Goal: Find specific page/section: Find specific page/section

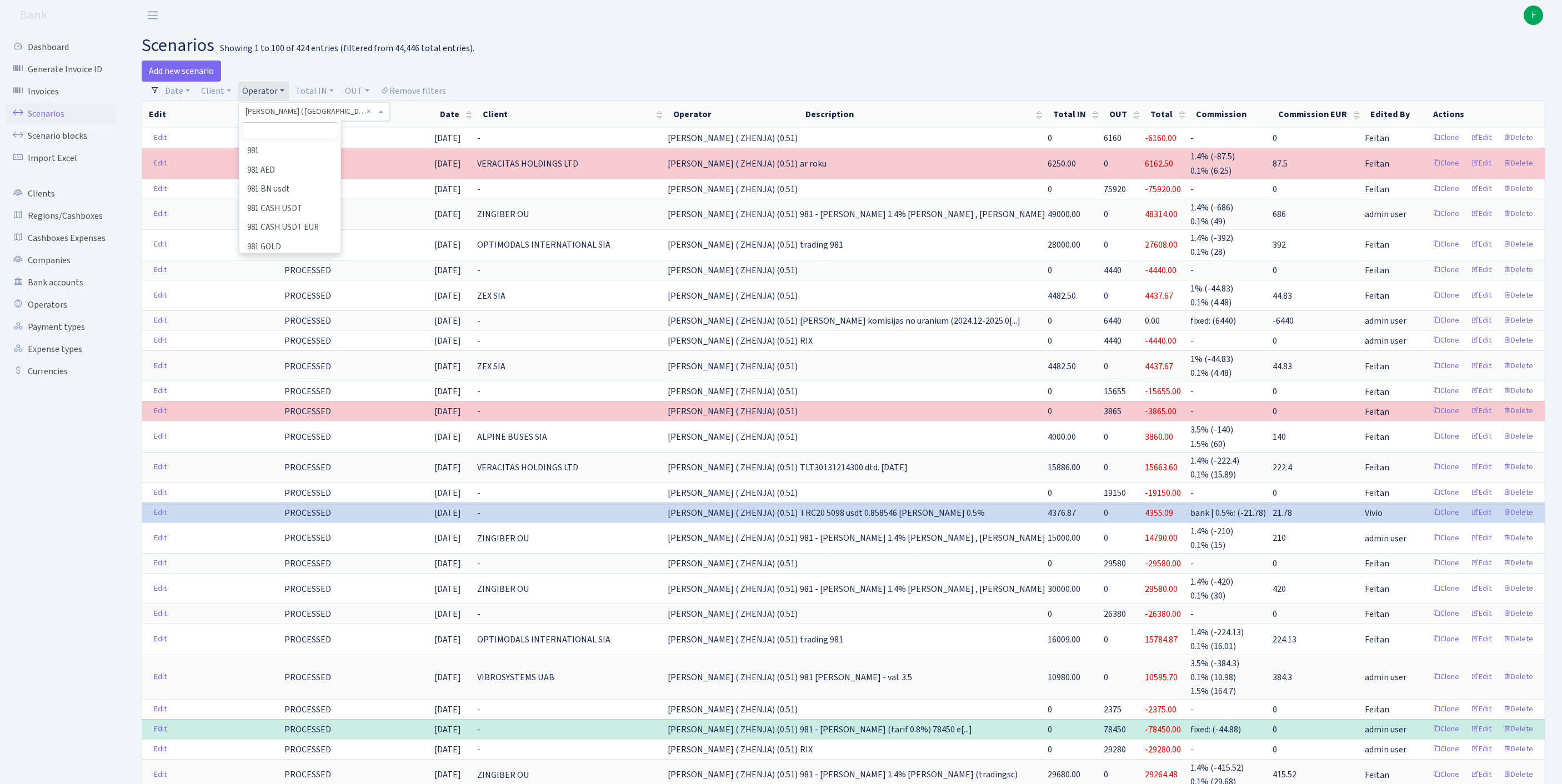
select select "131"
select select "100"
click at [306, 140] on input "search" at bounding box center [290, 130] width 97 height 17
type input "CEVER"
click at [313, 161] on li "CEVER" at bounding box center [289, 151] width 99 height 20
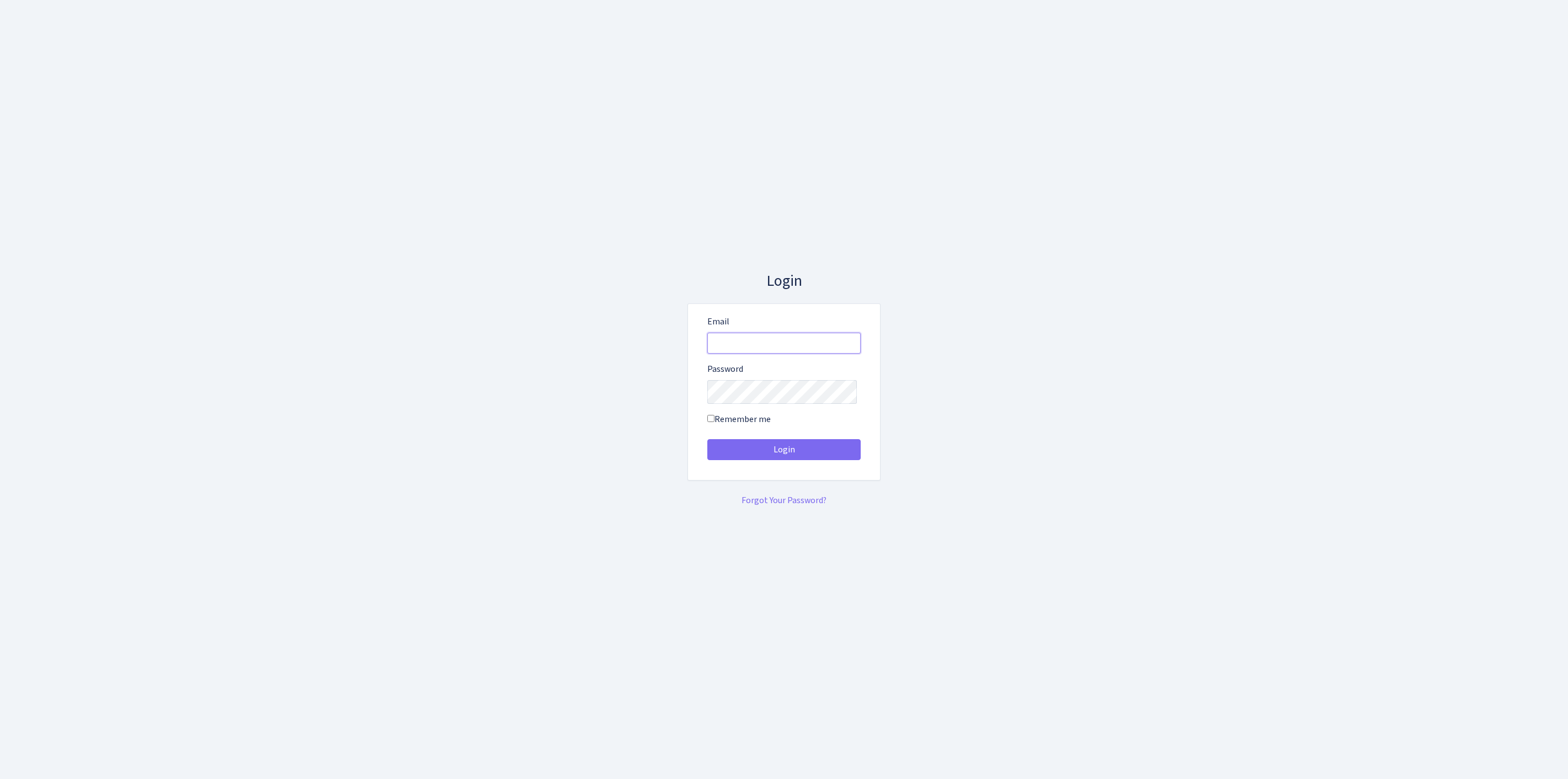
type input "[EMAIL_ADDRESS][DOMAIN_NAME]"
click at [784, 453] on button "Login" at bounding box center [784, 449] width 153 height 21
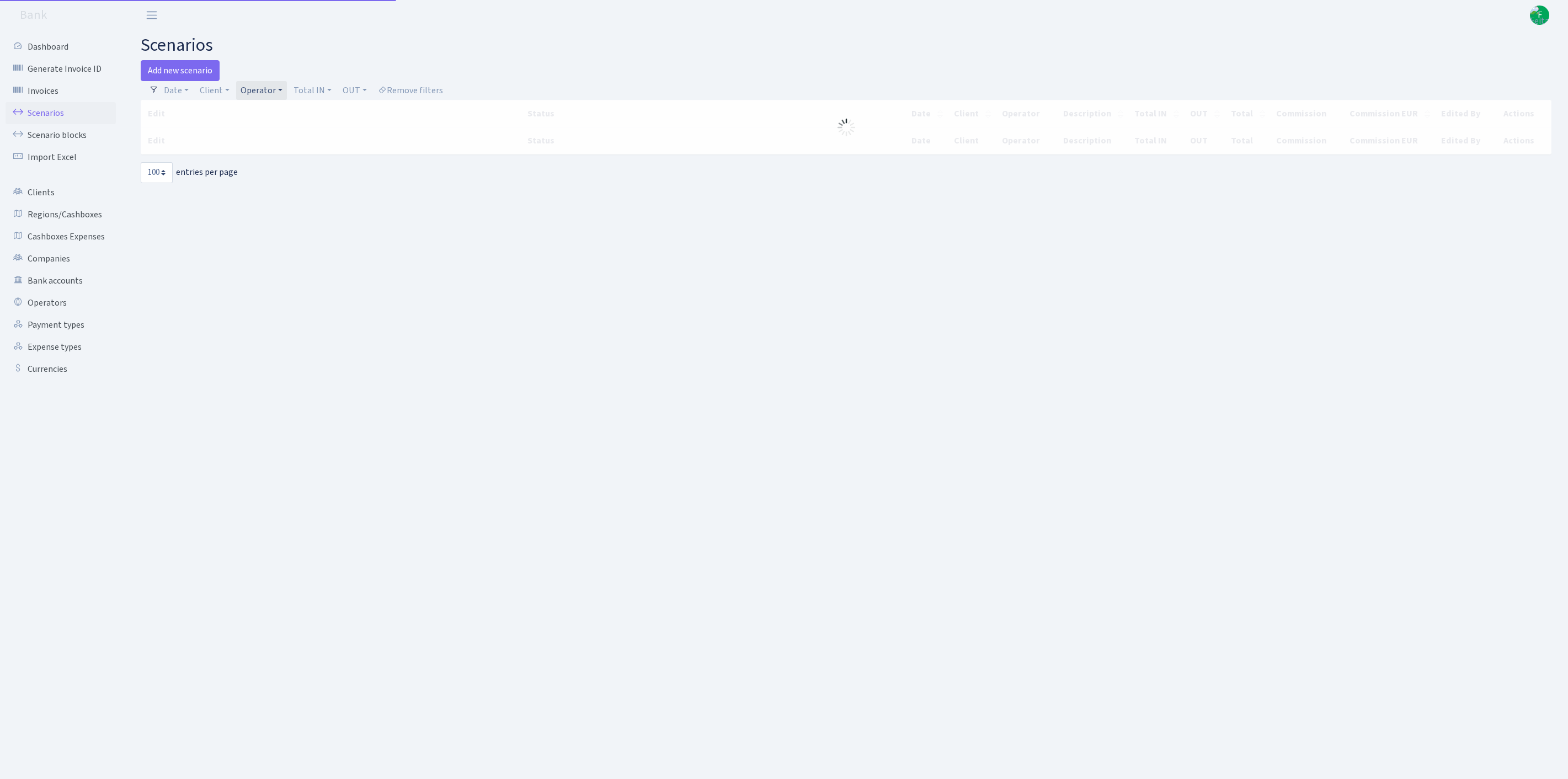
select select "100"
